Goal: Check status: Check status

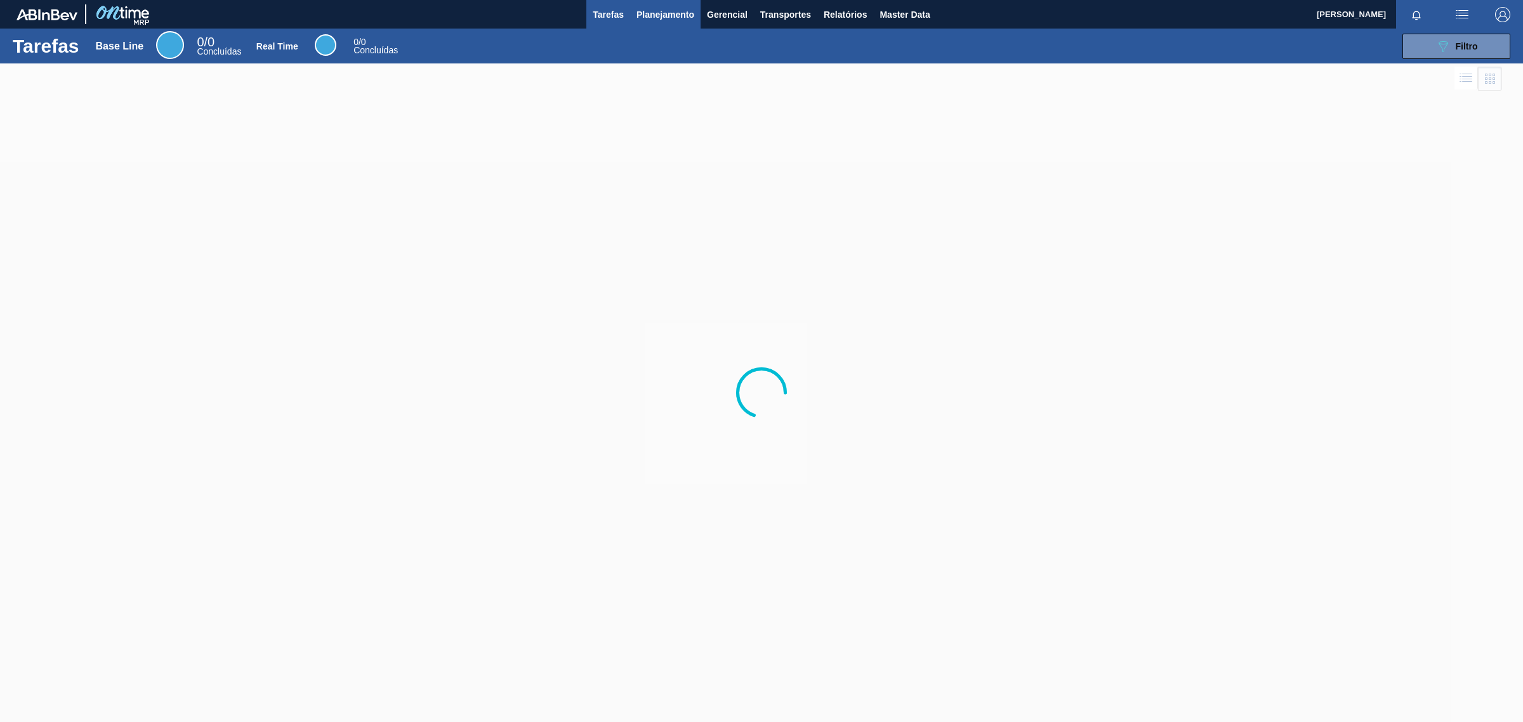
click at [678, 16] on span "Planejamento" at bounding box center [665, 14] width 58 height 15
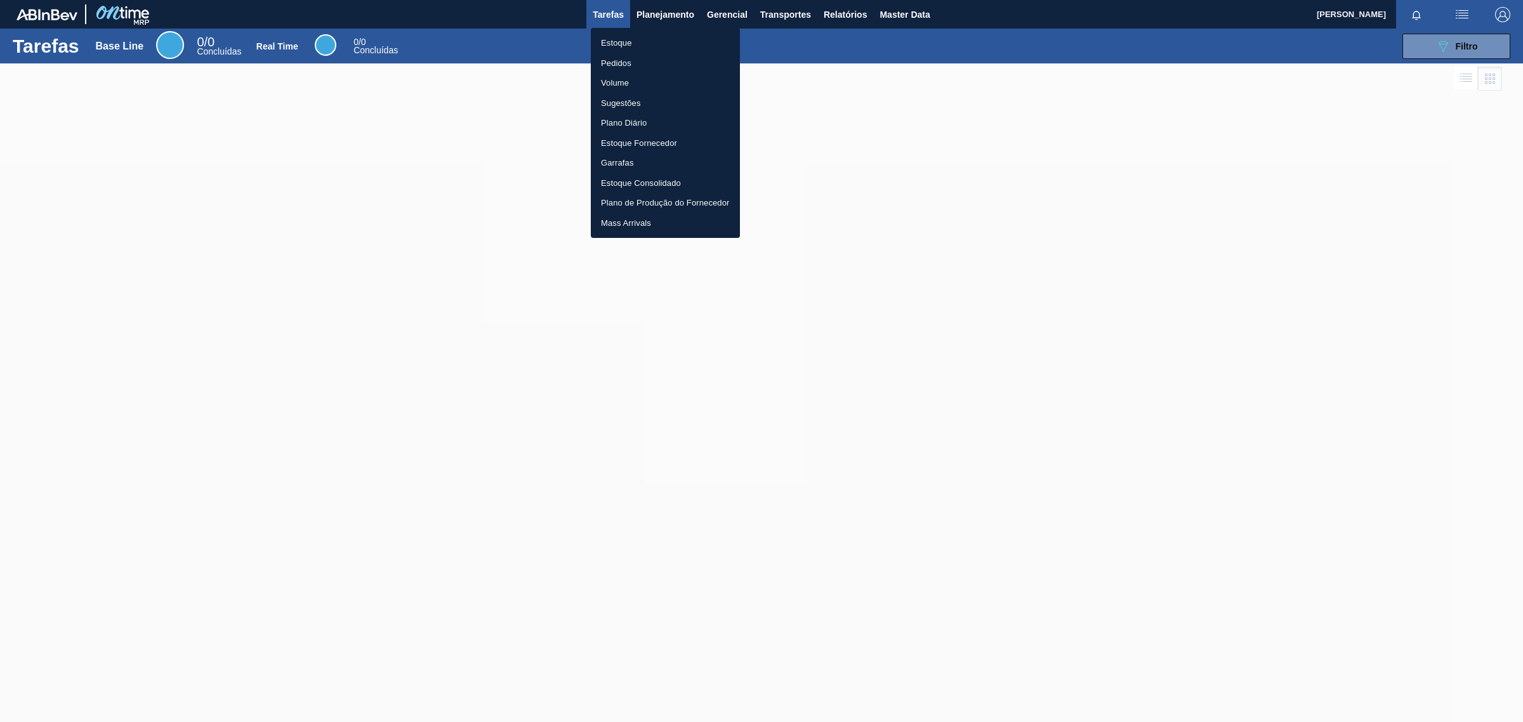
click at [649, 40] on li "Estoque" at bounding box center [665, 43] width 149 height 20
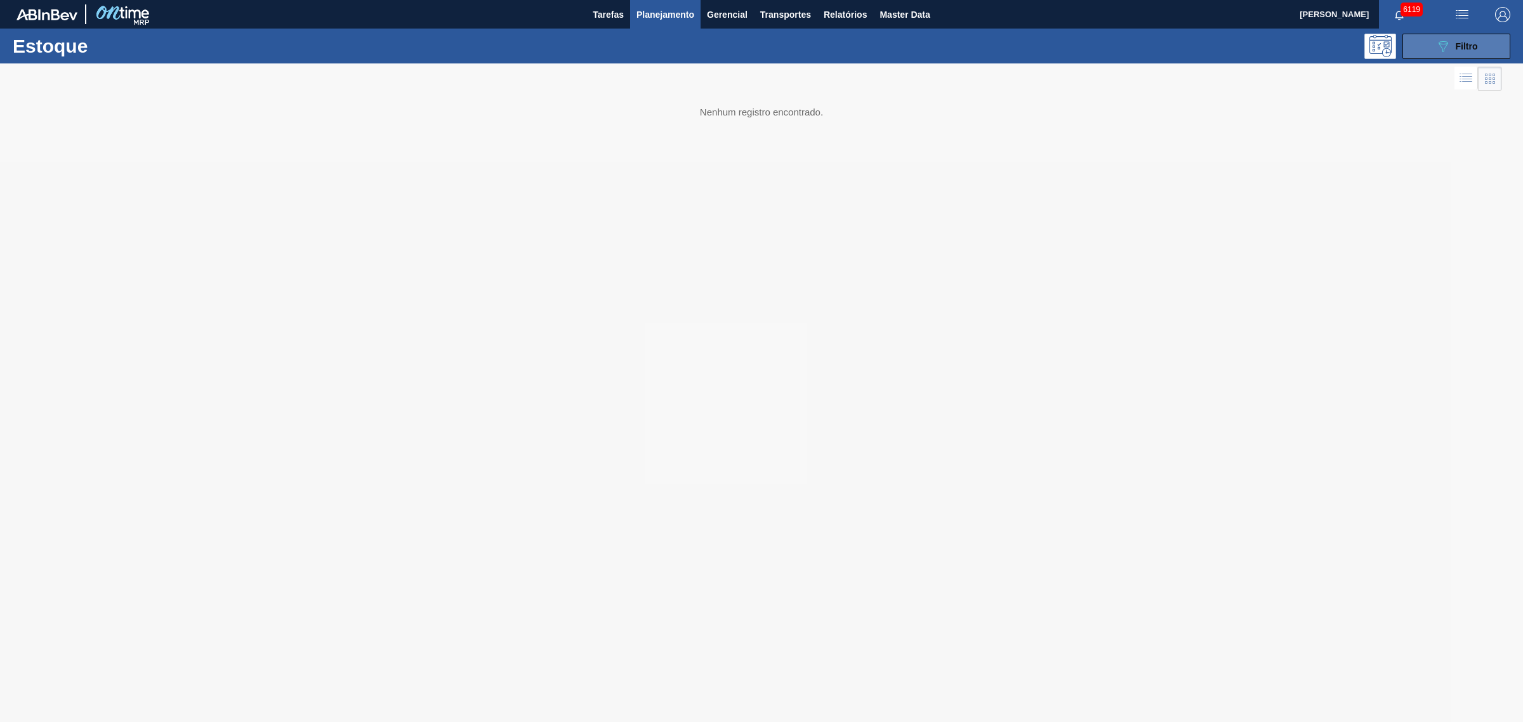
click at [1468, 39] on div "089F7B8B-B2A5-4AFE-B5C0-19BA573D28AC Filtro" at bounding box center [1456, 46] width 43 height 15
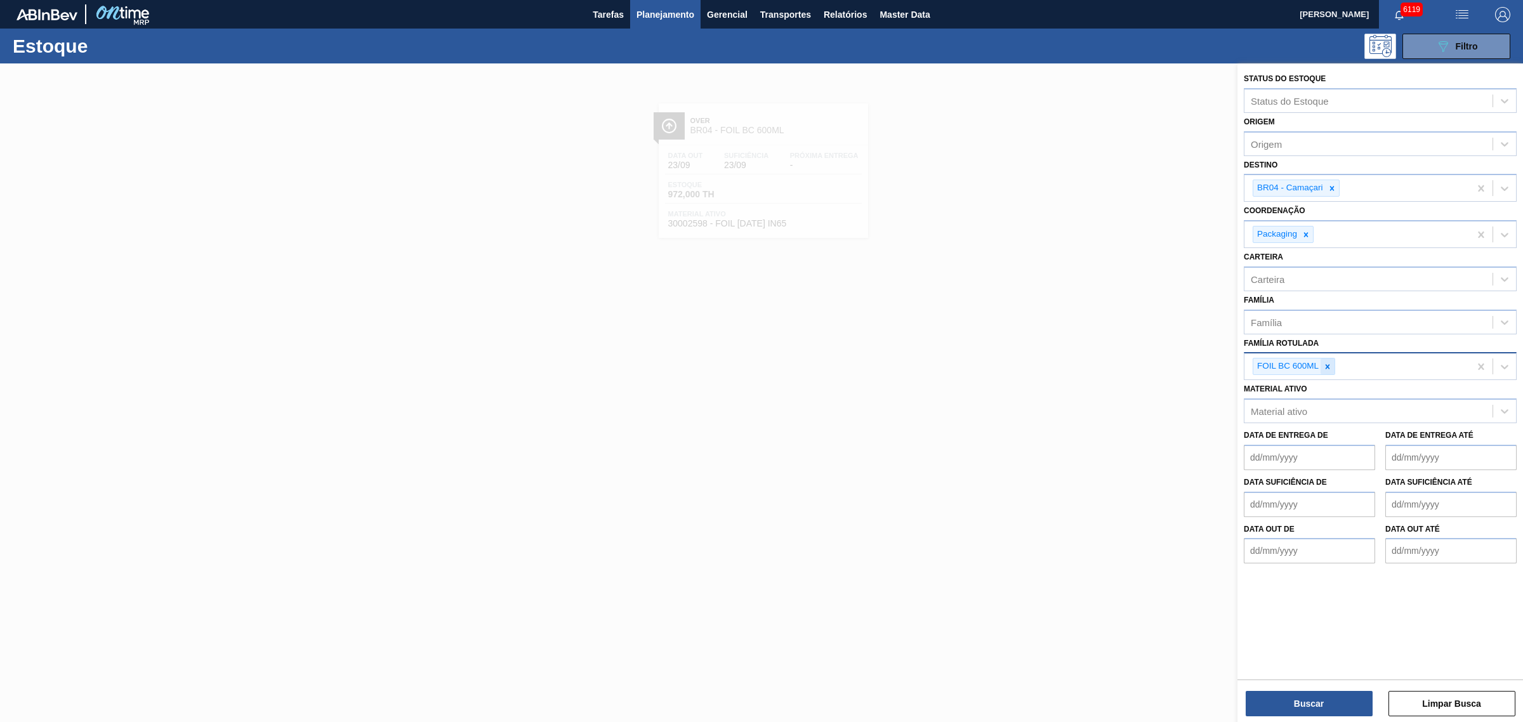
click at [1331, 359] on div at bounding box center [1327, 366] width 14 height 16
type Rotulada "spaten 330"
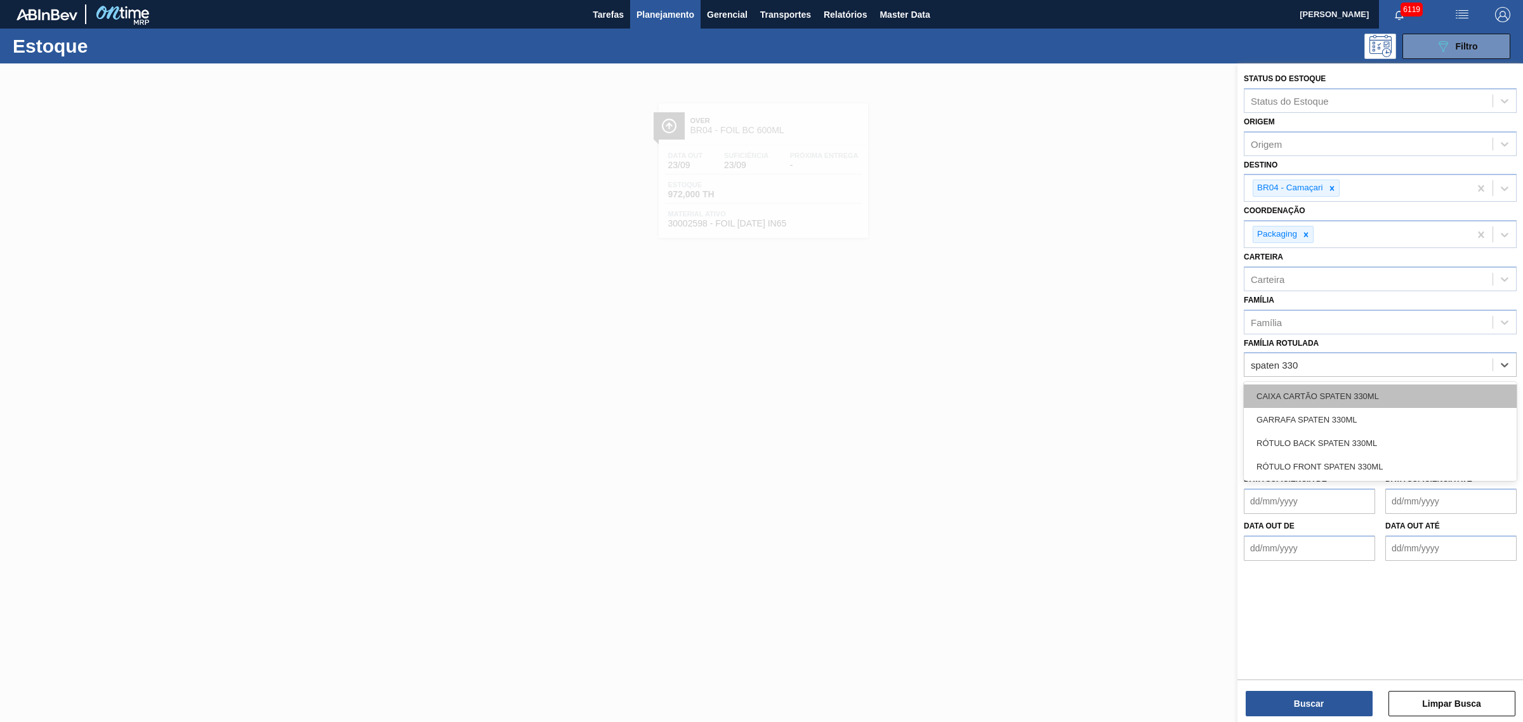
click at [1334, 390] on div "CAIXA CARTÃO SPATEN 330ML" at bounding box center [1380, 395] width 273 height 23
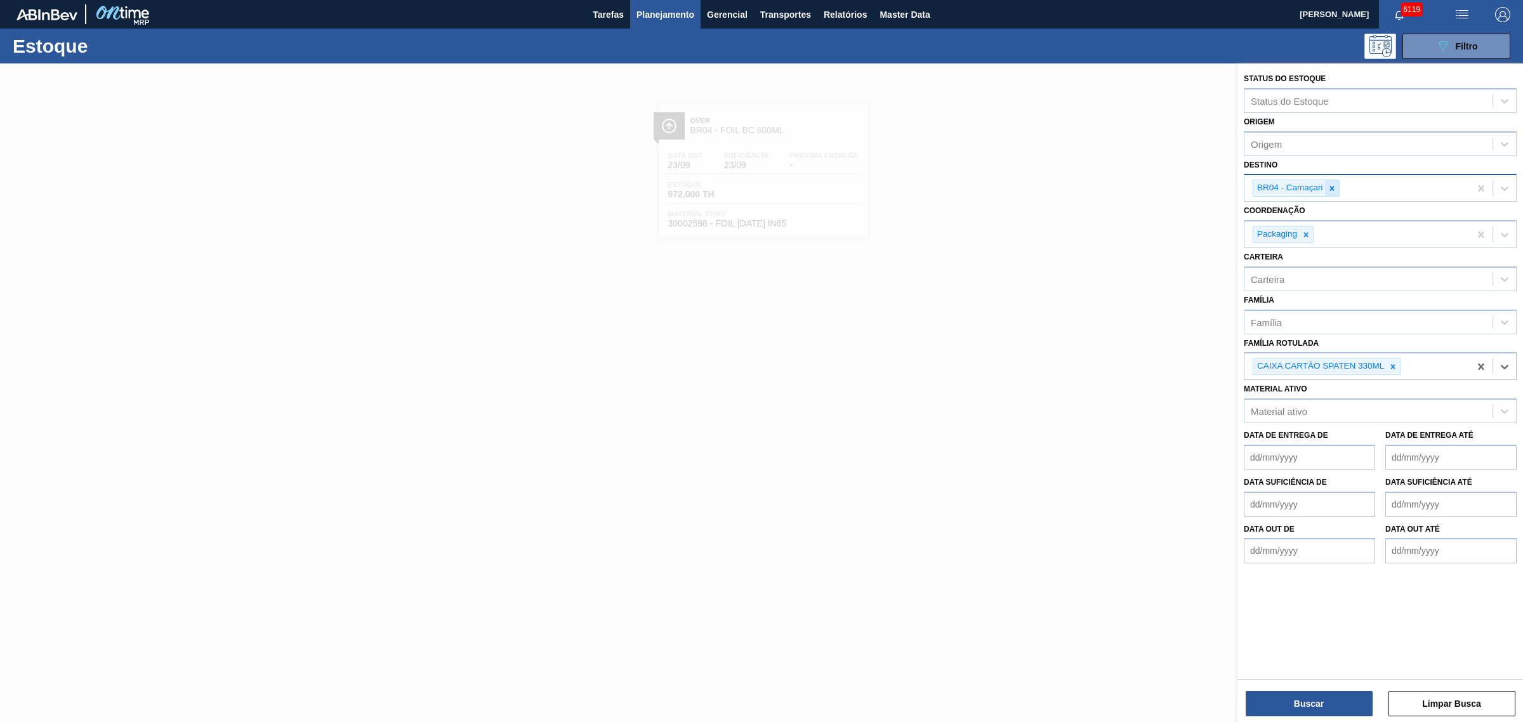
click at [1330, 188] on icon at bounding box center [1331, 188] width 4 height 4
type input "jaca"
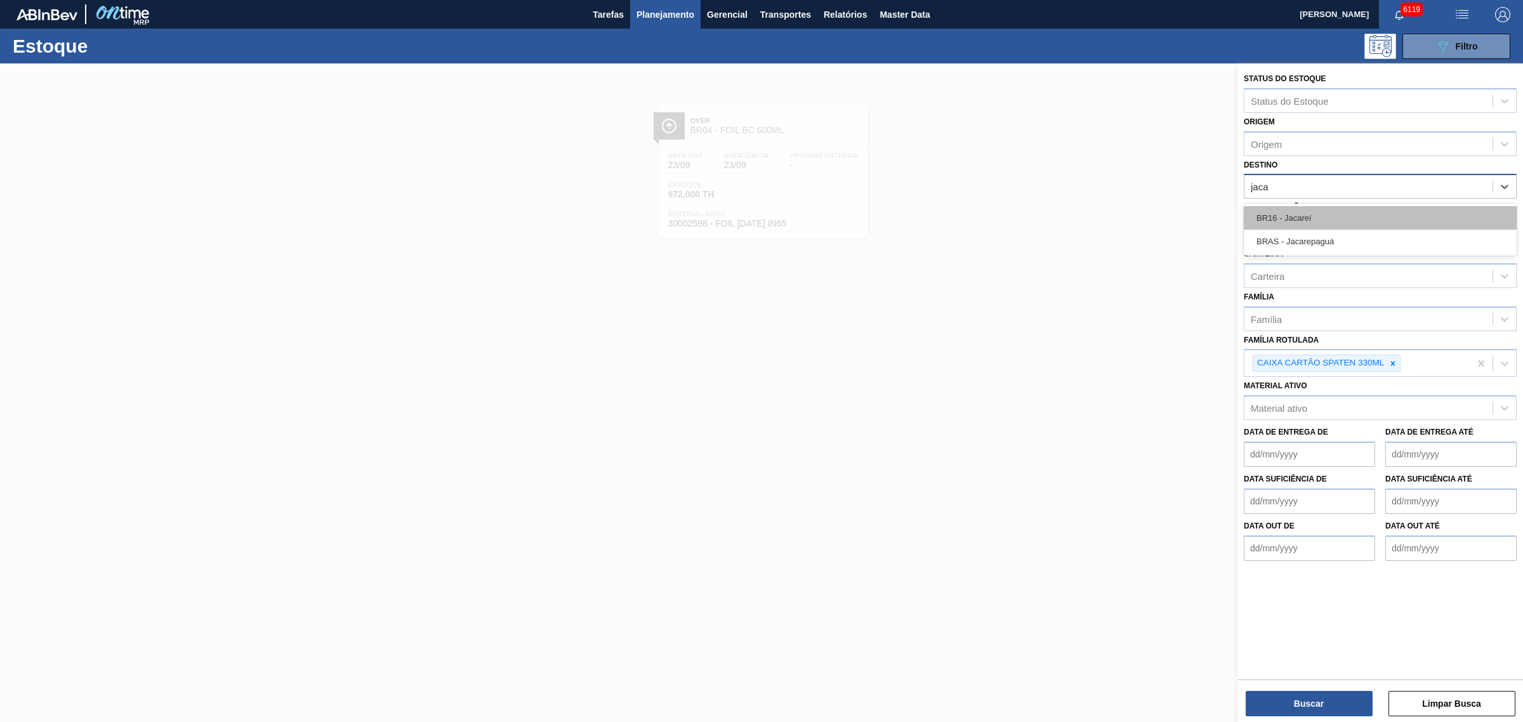
click at [1353, 218] on div "BR16 - Jacareí" at bounding box center [1380, 217] width 273 height 23
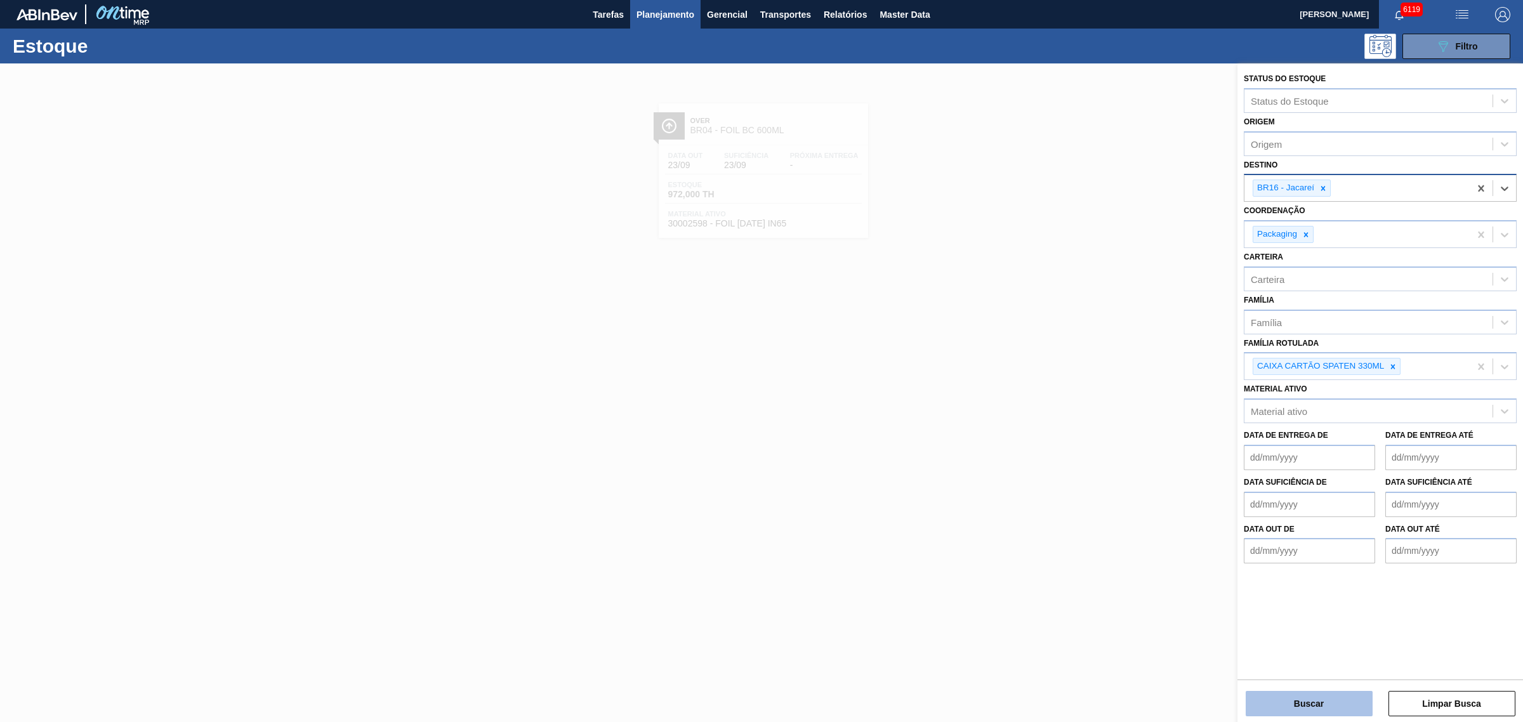
click at [1308, 696] on button "Buscar" at bounding box center [1308, 703] width 127 height 25
